Goal: Information Seeking & Learning: Learn about a topic

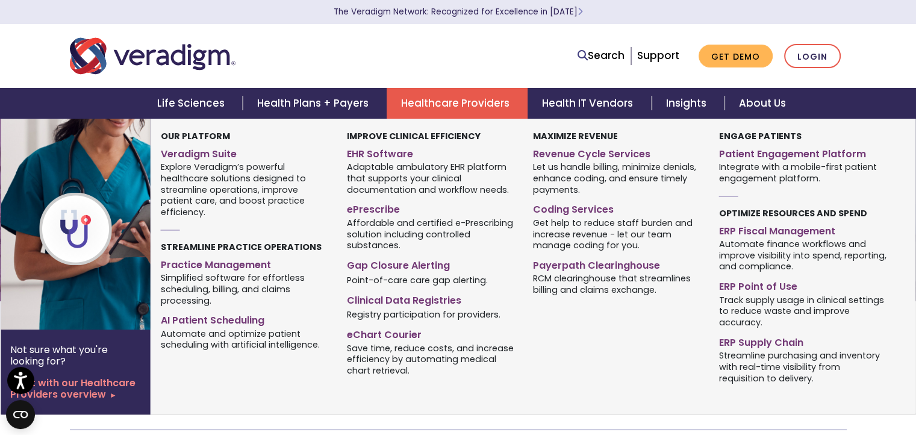
click at [427, 105] on link "Healthcare Providers" at bounding box center [456, 103] width 141 height 31
click at [768, 151] on link "Patient Engagement Platform" at bounding box center [802, 151] width 168 height 17
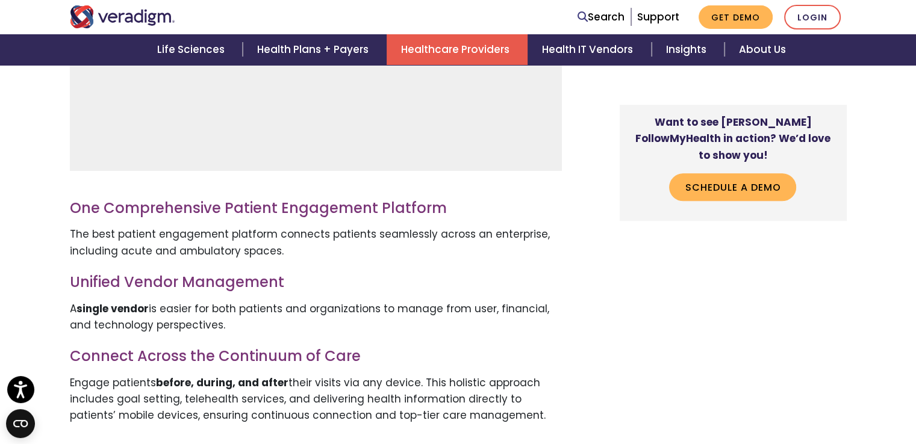
scroll to position [963, 0]
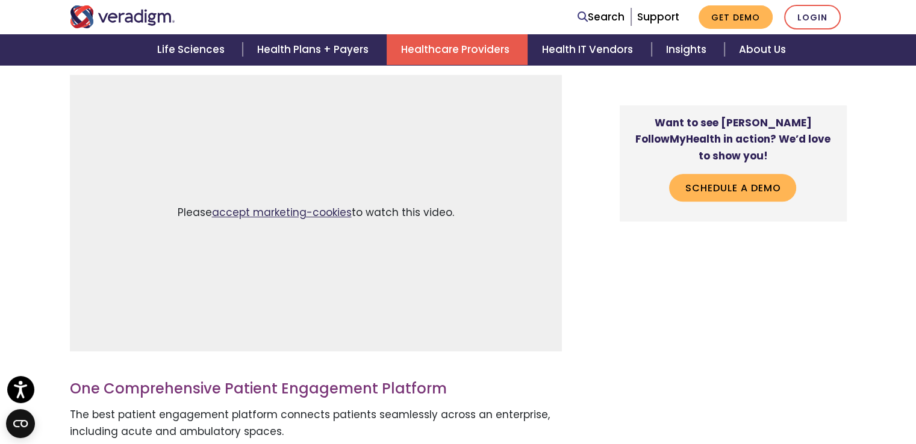
click at [272, 216] on link "accept marketing-cookies" at bounding box center [282, 212] width 140 height 14
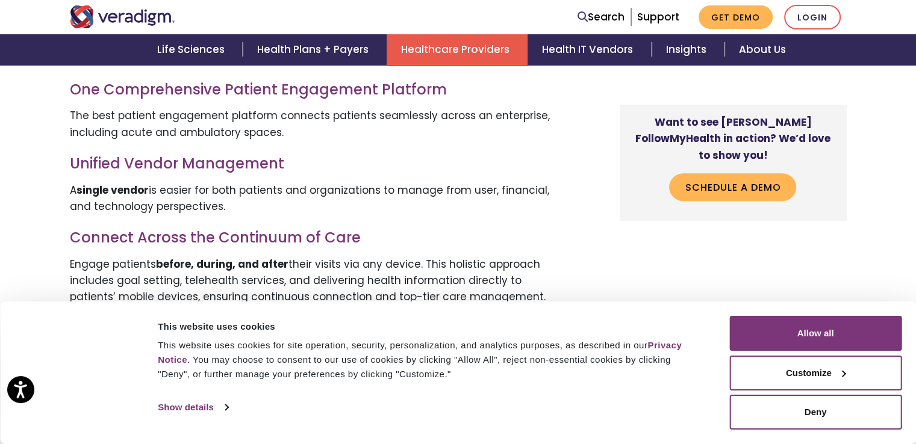
scroll to position [1324, 0]
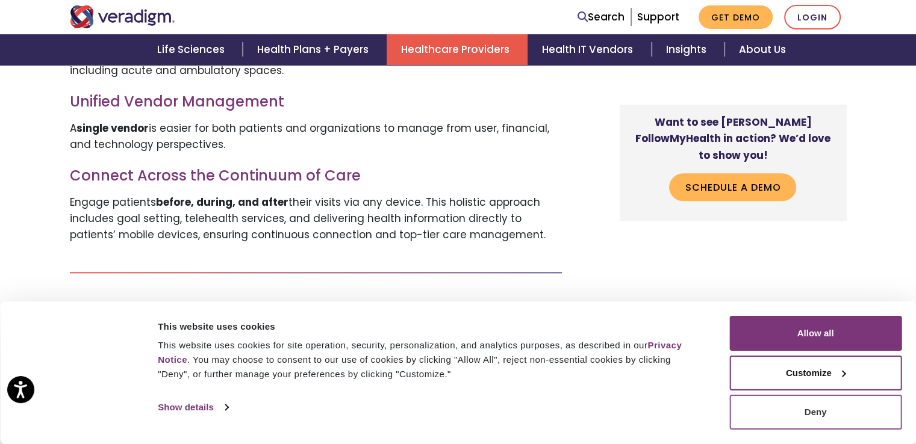
click at [784, 405] on button "Deny" at bounding box center [815, 412] width 172 height 35
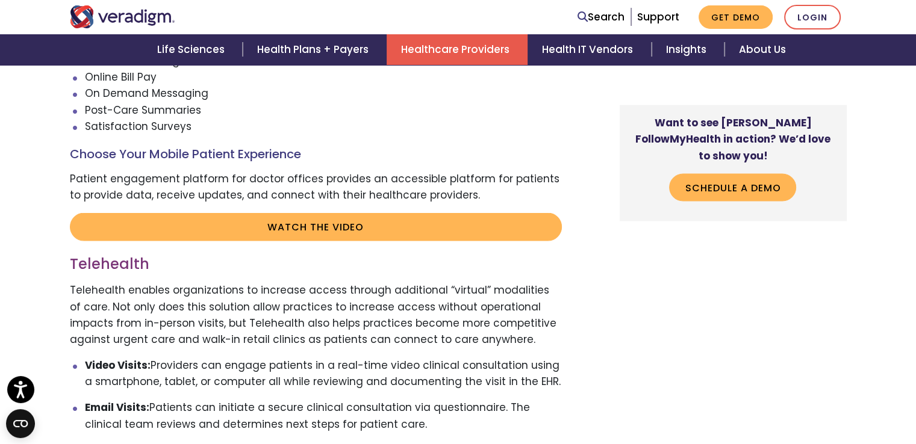
scroll to position [2340, 0]
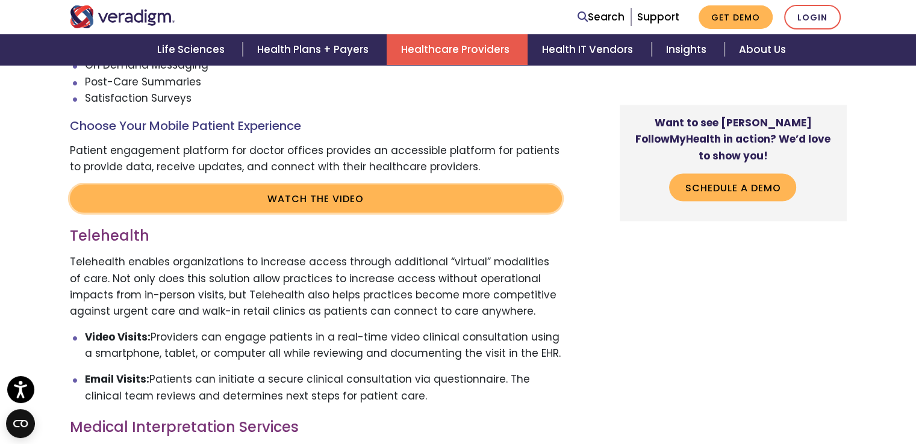
click at [261, 200] on link "Watch the video" at bounding box center [316, 199] width 492 height 28
